Goal: Task Accomplishment & Management: Manage account settings

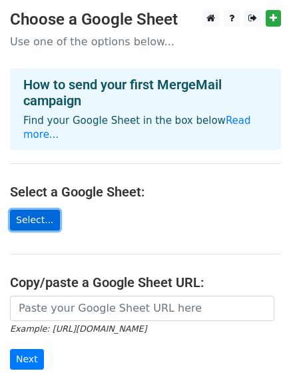
click at [41, 210] on link "Select..." at bounding box center [35, 220] width 50 height 21
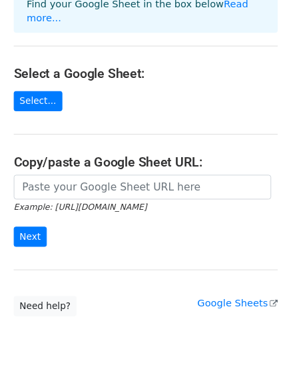
scroll to position [121, 0]
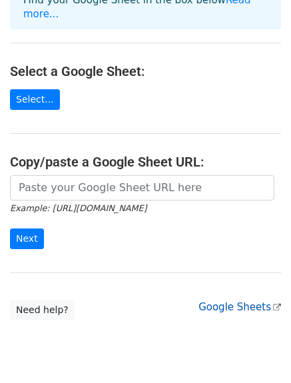
click at [248, 301] on link "Google Sheets" at bounding box center [239, 307] width 83 height 12
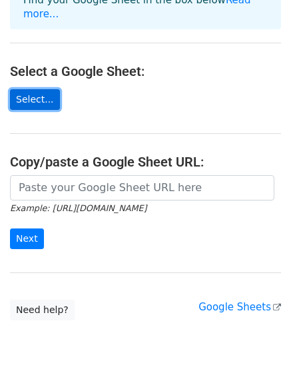
click at [42, 89] on link "Select..." at bounding box center [35, 99] width 50 height 21
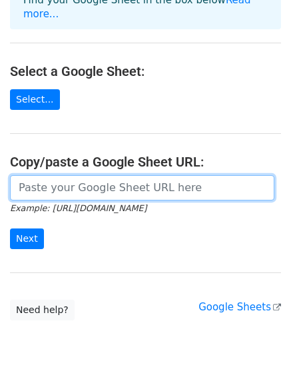
click at [140, 175] on input "url" at bounding box center [142, 187] width 264 height 25
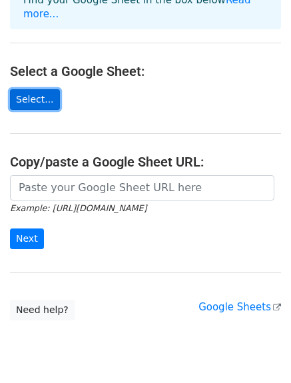
click at [36, 89] on link "Select..." at bounding box center [35, 99] width 50 height 21
click at [35, 89] on link "Select..." at bounding box center [35, 99] width 50 height 21
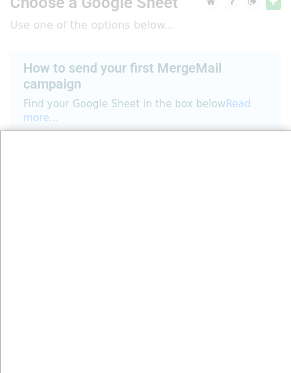
scroll to position [0, 0]
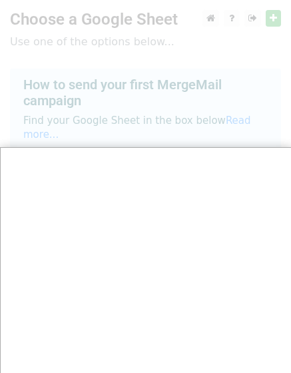
click at [270, 20] on div at bounding box center [146, 265] width 292 height 531
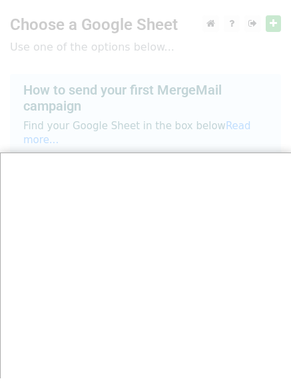
scroll to position [94, 0]
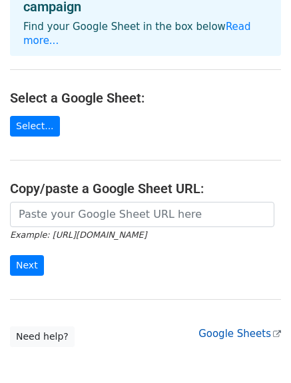
click at [275, 330] on icon at bounding box center [277, 334] width 8 height 8
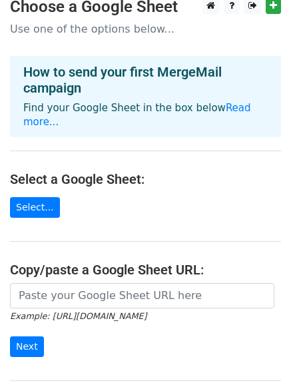
scroll to position [0, 0]
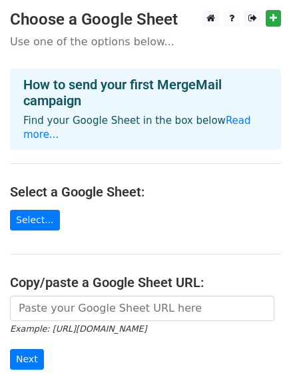
click at [132, 41] on p "Use one of the options below..." at bounding box center [145, 42] width 271 height 14
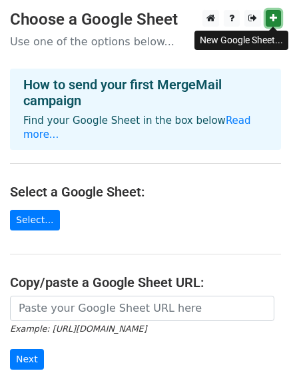
click at [274, 17] on icon at bounding box center [273, 17] width 7 height 9
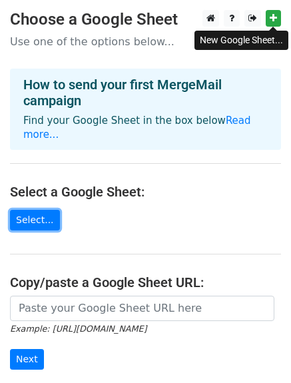
click at [41, 210] on link "Select..." at bounding box center [35, 220] width 50 height 21
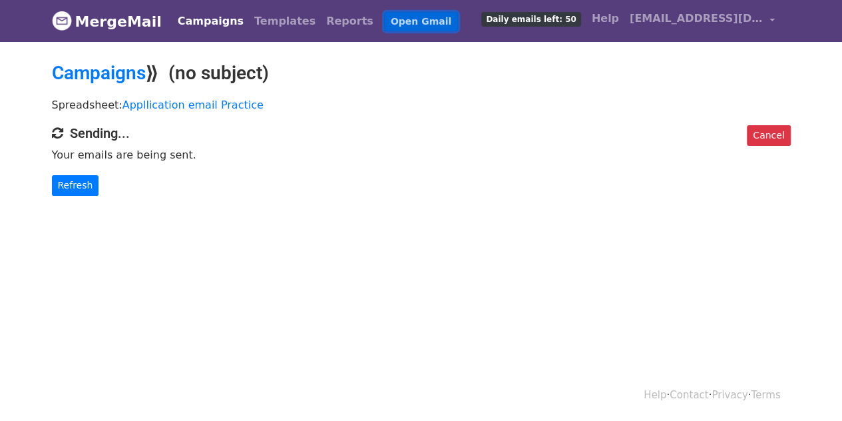
click at [384, 19] on link "Open Gmail" at bounding box center [421, 21] width 74 height 19
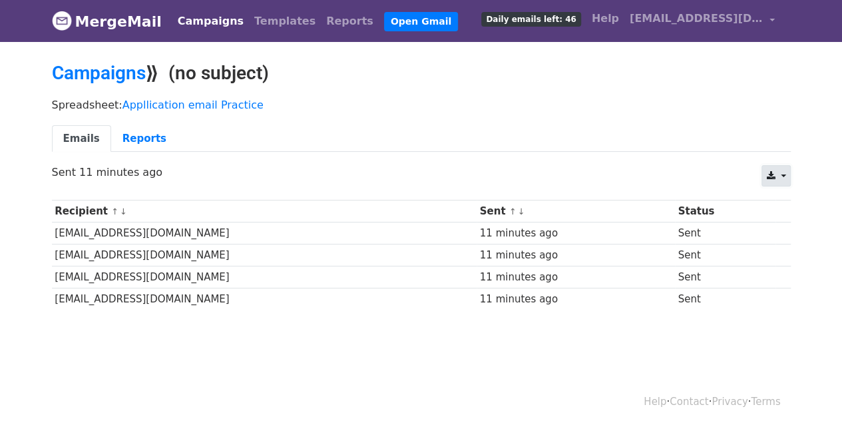
click at [780, 174] on link at bounding box center [776, 175] width 29 height 21
click at [772, 18] on link "[EMAIL_ADDRESS][DOMAIN_NAME]" at bounding box center [703, 20] width 156 height 31
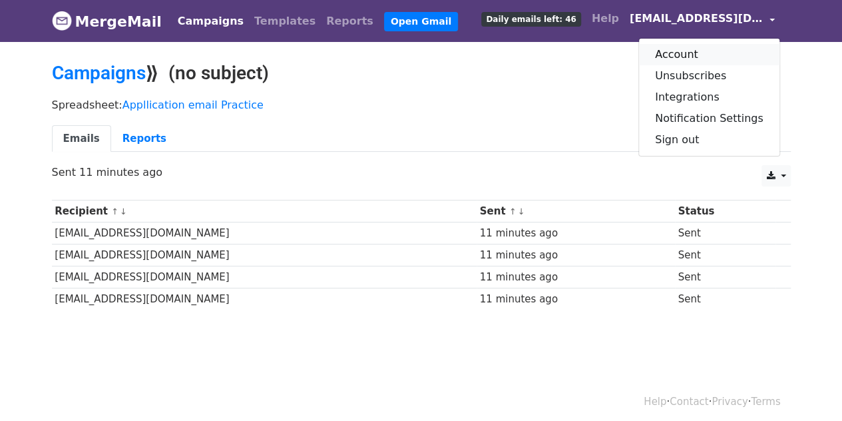
click at [705, 53] on link "Account" at bounding box center [709, 54] width 141 height 21
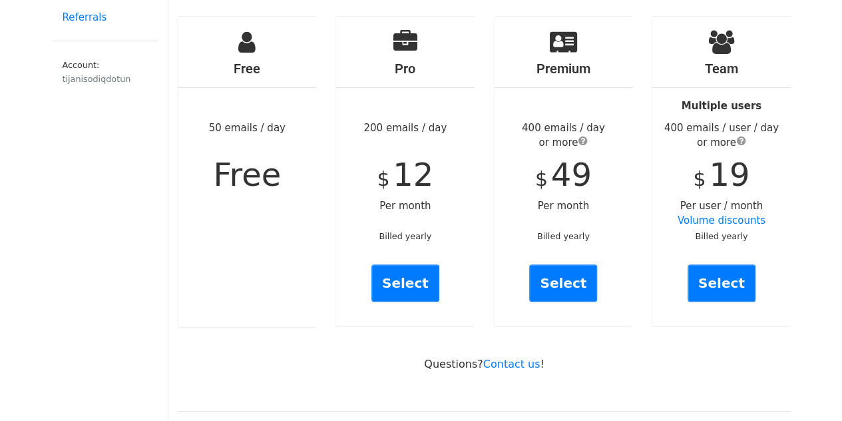
scroll to position [119, 0]
